Goal: Task Accomplishment & Management: Use online tool/utility

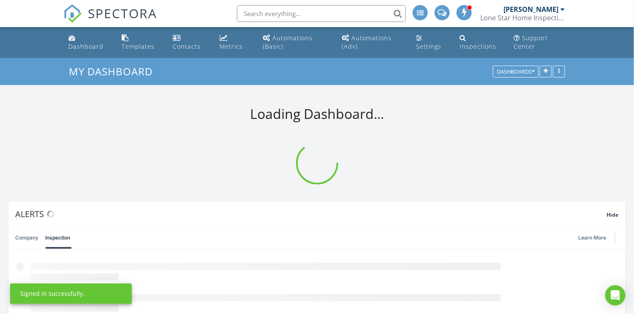
click at [77, 49] on div "Dashboard" at bounding box center [85, 46] width 35 height 8
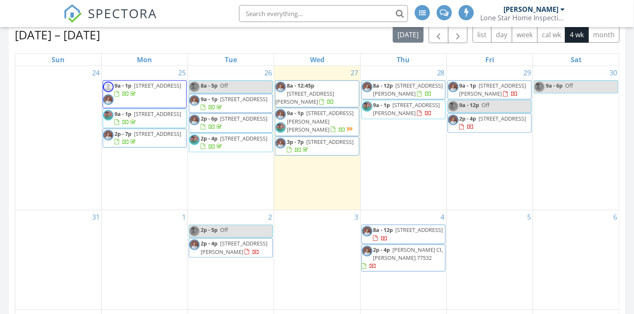
scroll to position [195, 0]
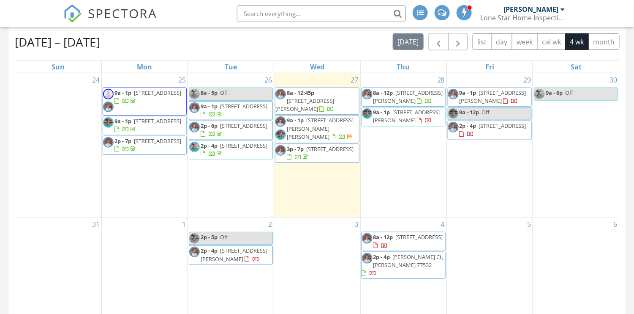
click at [120, 250] on div "1" at bounding box center [145, 266] width 86 height 99
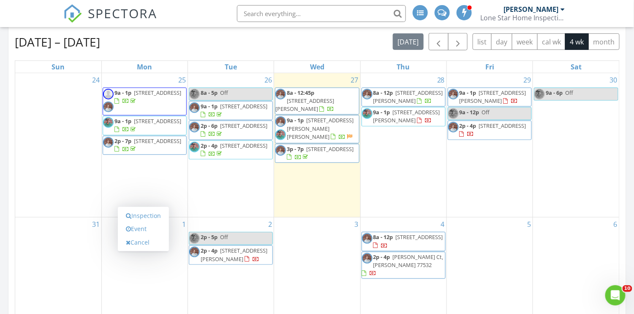
scroll to position [0, 0]
click at [135, 217] on link "Inspection" at bounding box center [144, 216] width 44 height 14
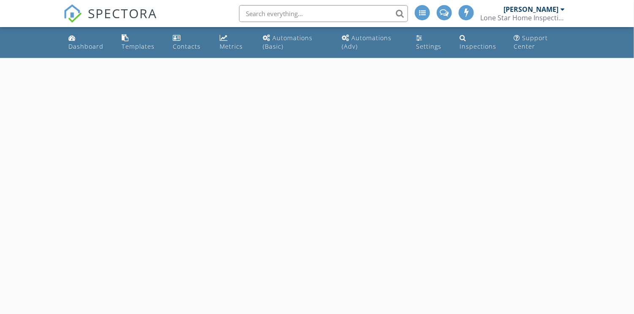
click at [70, 42] on div "Dashboard" at bounding box center [85, 46] width 35 height 8
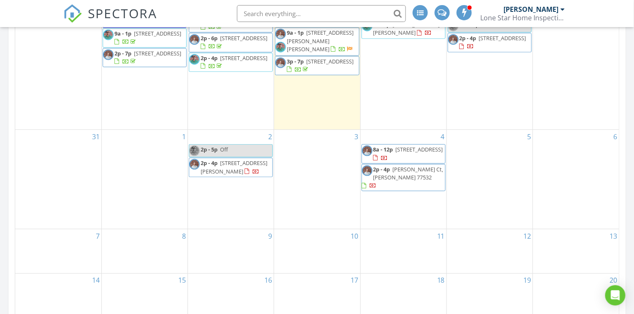
scroll to position [218, 0]
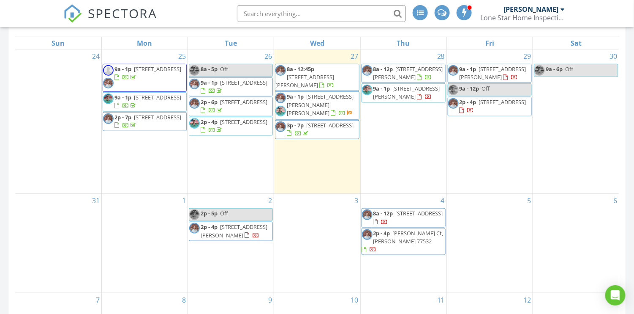
click at [145, 234] on div "1" at bounding box center [145, 243] width 86 height 99
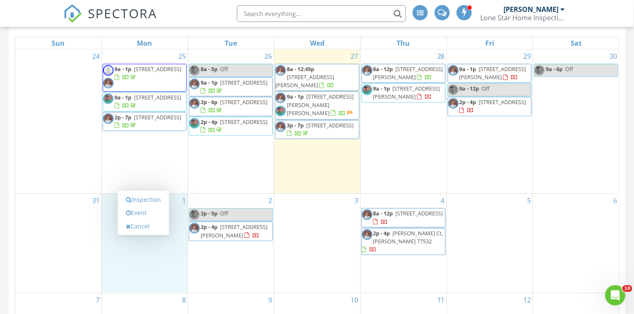
scroll to position [0, 0]
click at [145, 214] on link "Event" at bounding box center [144, 213] width 44 height 14
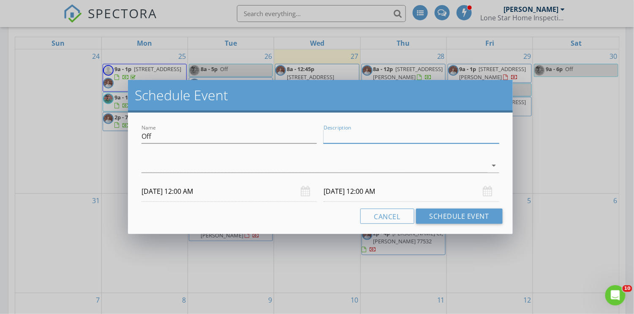
click at [399, 138] on input "Description" at bounding box center [411, 136] width 175 height 14
click at [303, 168] on div at bounding box center [315, 165] width 346 height 14
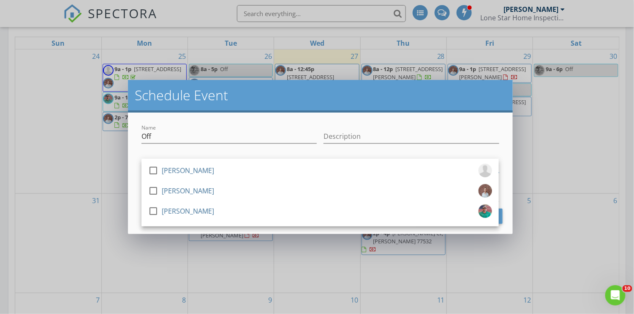
click at [444, 191] on div "check_box_outline_blank Keaton Harris" at bounding box center [320, 192] width 344 height 17
click at [457, 231] on div "Name Off Description check_box_outline_blank Travis Grissom check_box Keaton Ha…" at bounding box center [320, 172] width 384 height 121
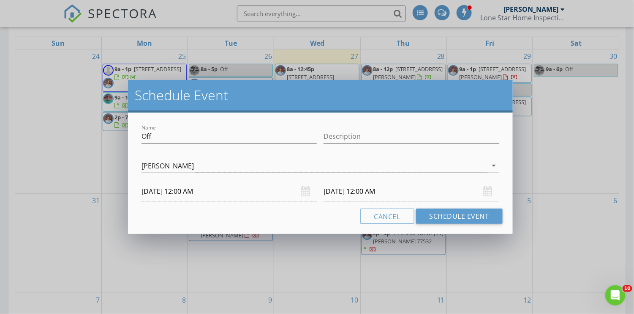
click at [161, 192] on input "09/01/2025 12:00 AM" at bounding box center [229, 191] width 175 height 21
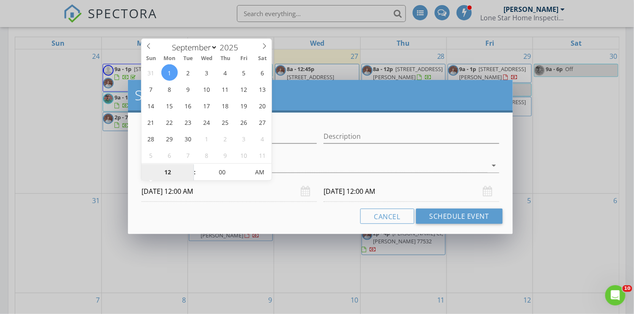
click at [168, 172] on input "12" at bounding box center [168, 172] width 52 height 17
type input "06"
type input "09/01/2025 6:00 AM"
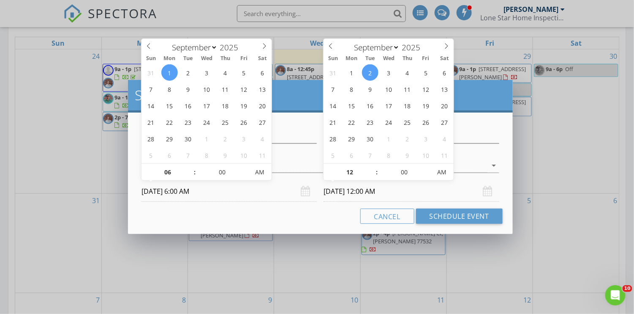
click at [339, 190] on input "09/02/2025 12:00 AM" at bounding box center [411, 191] width 175 height 21
type input "06"
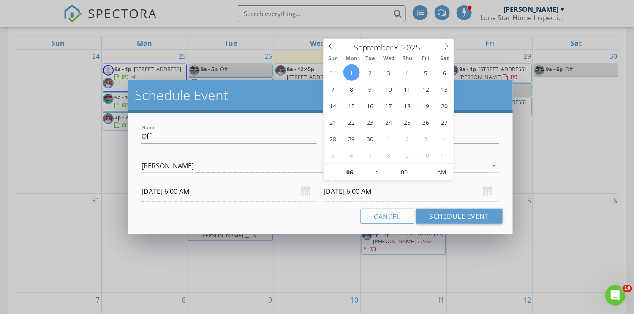
click at [387, 191] on input "09/01/2025 6:00 AM" at bounding box center [411, 191] width 175 height 21
type input "09/01/2025 6:00 PM"
click at [442, 172] on span "AM" at bounding box center [442, 172] width 23 height 17
click at [447, 218] on button "Schedule Event" at bounding box center [459, 215] width 87 height 15
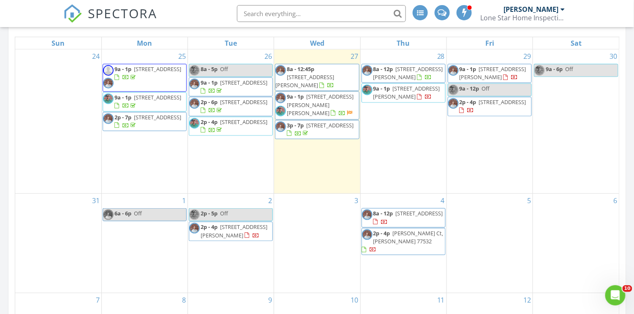
click at [122, 245] on div "1 6a - 6p Off" at bounding box center [145, 243] width 86 height 99
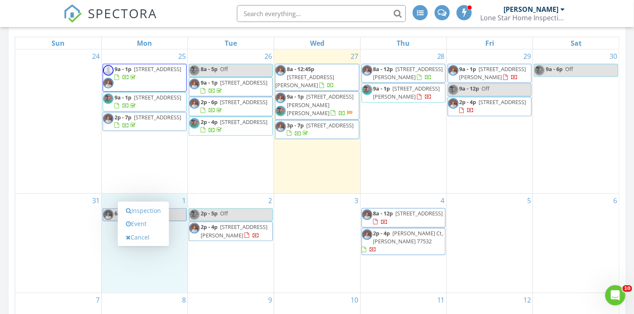
click at [136, 221] on link "Event" at bounding box center [144, 224] width 44 height 14
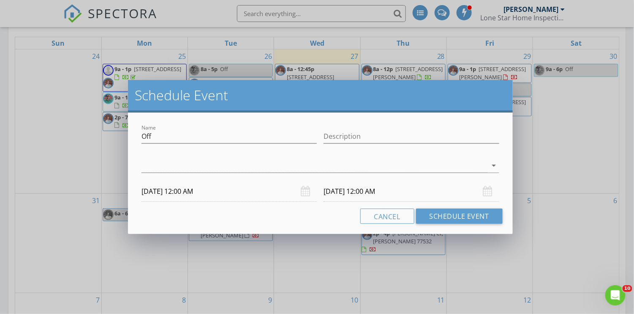
click at [256, 165] on div at bounding box center [315, 165] width 346 height 14
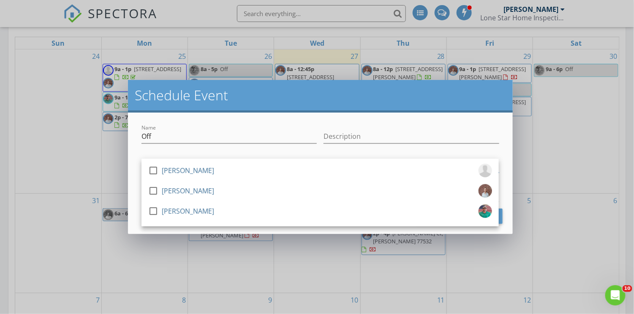
click at [158, 208] on icon "check_box_outline_blank" at bounding box center [153, 211] width 10 height 10
click at [203, 227] on div "Name Off Description check_box_outline_blank Travis Grissom check_box_outline_b…" at bounding box center [320, 172] width 384 height 121
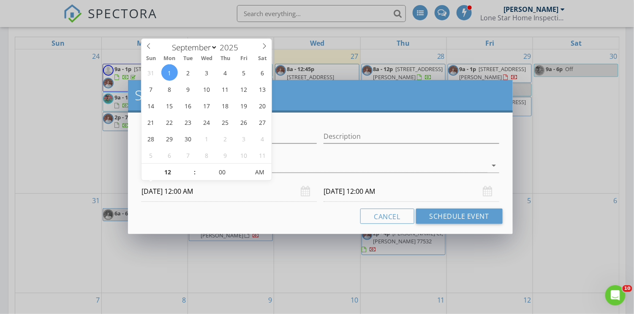
click at [194, 194] on input "09/01/2025 12:00 AM" at bounding box center [229, 191] width 175 height 21
click at [175, 171] on input "12" at bounding box center [168, 172] width 52 height 17
type input "06"
type input "09/01/2025 6:00 AM"
type input "06"
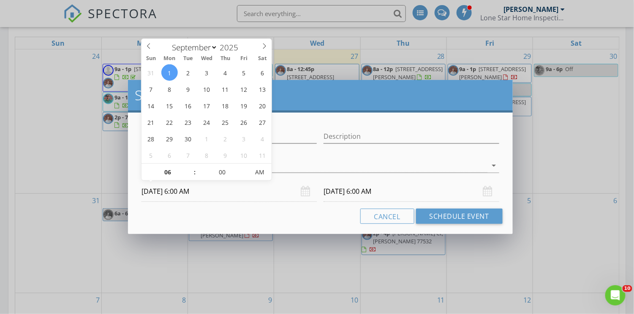
click at [374, 191] on input "09/02/2025 6:00 AM" at bounding box center [411, 191] width 175 height 21
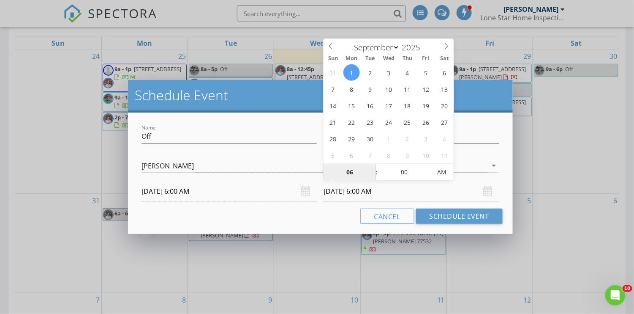
type input "09/01/2025 6:00 PM"
click at [450, 167] on span "AM" at bounding box center [442, 172] width 23 height 17
click at [439, 215] on button "Schedule Event" at bounding box center [459, 215] width 87 height 15
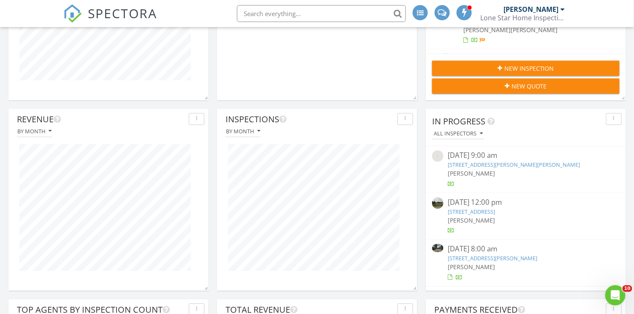
scroll to position [702, 0]
